Goal: Transaction & Acquisition: Purchase product/service

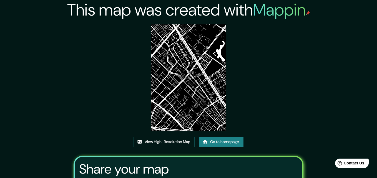
click at [220, 137] on link "Go to homepage" at bounding box center [221, 142] width 44 height 10
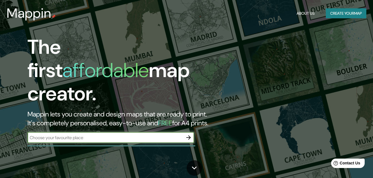
click at [347, 15] on button "Create your map" at bounding box center [346, 13] width 41 height 10
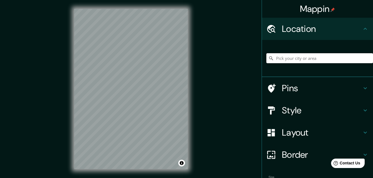
click at [300, 59] on input "Pick your city or area" at bounding box center [319, 58] width 107 height 10
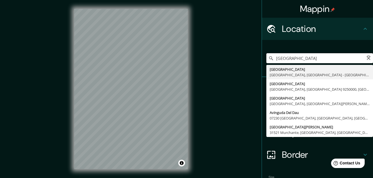
type input "[GEOGRAPHIC_DATA][PERSON_NAME]"
drag, startPoint x: 331, startPoint y: 60, endPoint x: 296, endPoint y: 58, distance: 35.3
click at [269, 58] on div "[GEOGRAPHIC_DATA][PERSON_NAME], [GEOGRAPHIC_DATA], 69050-382, [GEOGRAPHIC_DATA]…" at bounding box center [319, 58] width 107 height 10
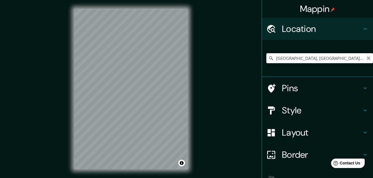
type input "[GEOGRAPHIC_DATA], [GEOGRAPHIC_DATA], [GEOGRAPHIC_DATA] 7910000, [GEOGRAPHIC_DA…"
click at [366, 57] on icon "Clear" at bounding box center [368, 58] width 4 height 4
type input "[GEOGRAPHIC_DATA], [GEOGRAPHIC_DATA]"
click at [68, 78] on div "© Mapbox © OpenStreetMap Improve this map" at bounding box center [130, 89] width 131 height 178
click at [362, 108] on icon at bounding box center [365, 110] width 7 height 7
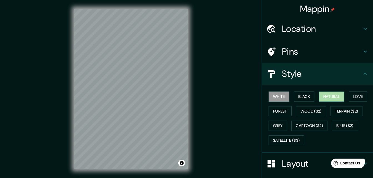
click at [330, 94] on button "Natural" at bounding box center [332, 97] width 26 height 10
click at [52, 89] on div "Mappin Location [GEOGRAPHIC_DATA], [GEOGRAPHIC_DATA] [GEOGRAPHIC_DATA] [GEOGRAP…" at bounding box center [186, 93] width 373 height 187
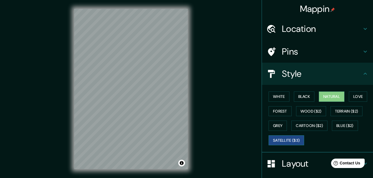
click at [289, 141] on button "Satellite ($3)" at bounding box center [287, 141] width 36 height 10
click at [317, 111] on button "Wood ($2)" at bounding box center [311, 111] width 30 height 10
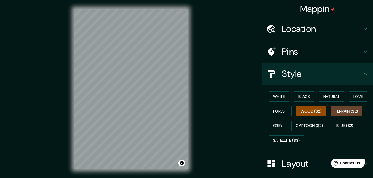
click at [340, 109] on button "Terrain ($2)" at bounding box center [347, 111] width 32 height 10
click at [337, 125] on button "Blue ($2)" at bounding box center [345, 126] width 26 height 10
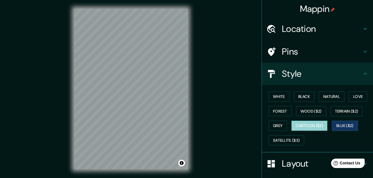
click at [311, 125] on button "Cartoon ($2)" at bounding box center [309, 126] width 36 height 10
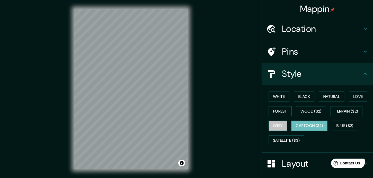
click at [274, 124] on button "Grey" at bounding box center [278, 126] width 18 height 10
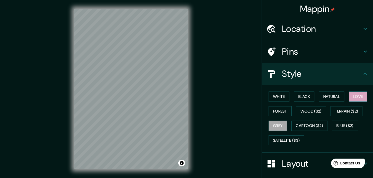
click at [360, 93] on button "Love" at bounding box center [358, 97] width 18 height 10
click at [326, 101] on button "Natural" at bounding box center [332, 97] width 26 height 10
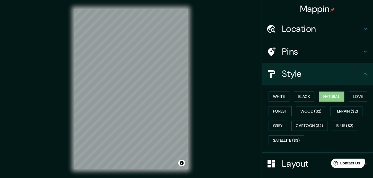
scroll to position [65, 0]
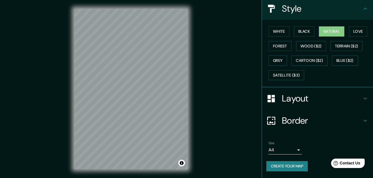
click at [293, 168] on button "Create your map" at bounding box center [286, 166] width 41 height 10
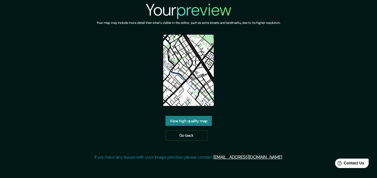
click at [206, 120] on link "View high quality map" at bounding box center [189, 121] width 46 height 10
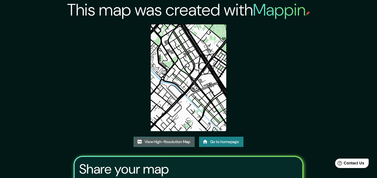
click at [177, 137] on link "View High-Resolution Map" at bounding box center [164, 142] width 61 height 10
